Goal: Share content

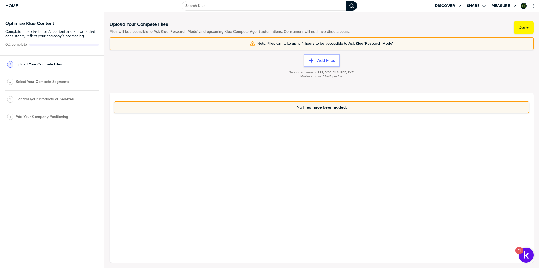
click at [453, 22] on div "Upload Your Compete Files Files will be accessible to Ask Klue 'Research Mode' …" at bounding box center [322, 140] width 424 height 245
click at [459, 5] on icon "Open Drop" at bounding box center [459, 6] width 4 height 4
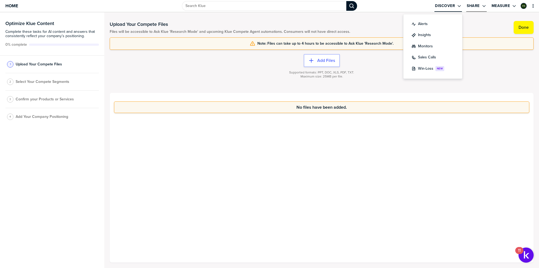
click at [478, 6] on label "Share" at bounding box center [473, 6] width 13 height 5
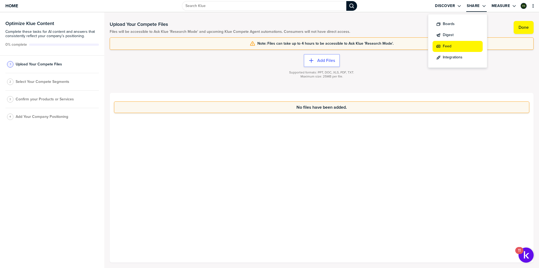
click at [449, 48] on label "Feed" at bounding box center [447, 47] width 9 height 6
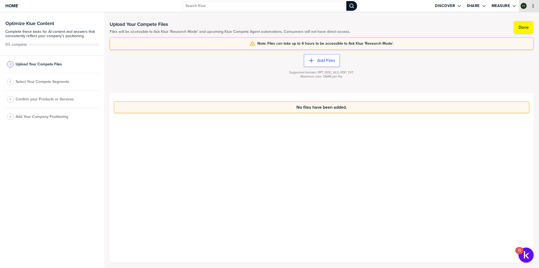
click at [535, 6] on button "primary" at bounding box center [532, 5] width 5 height 5
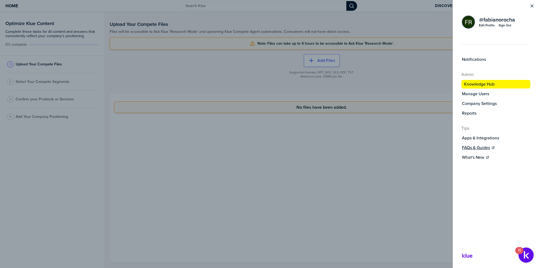
click at [480, 147] on label "FAQs & Guides" at bounding box center [476, 147] width 28 height 5
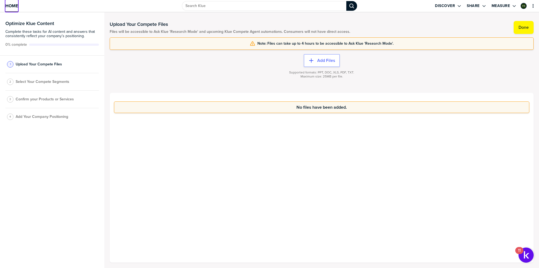
click at [12, 6] on span "Home" at bounding box center [11, 6] width 13 height 5
